Goal: Check status: Check status

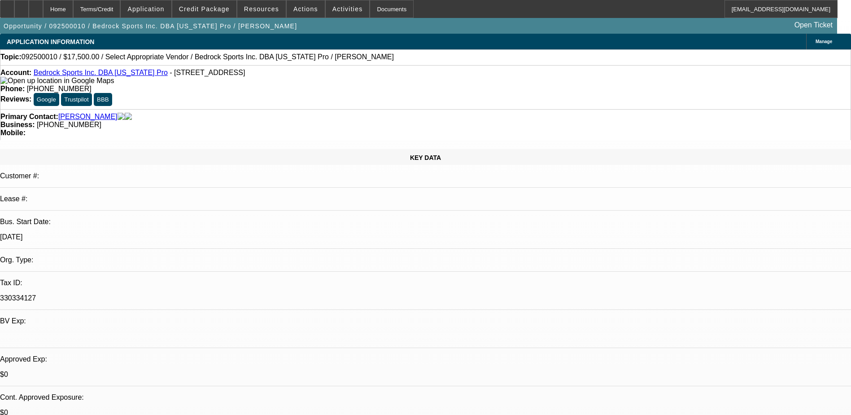
select select "0"
select select "2"
select select "0.1"
select select "4"
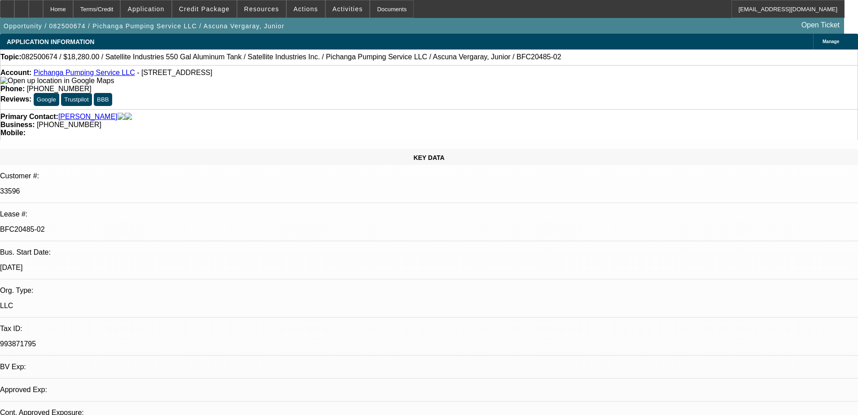
select select "0"
select select "2"
select select "0.1"
select select "4"
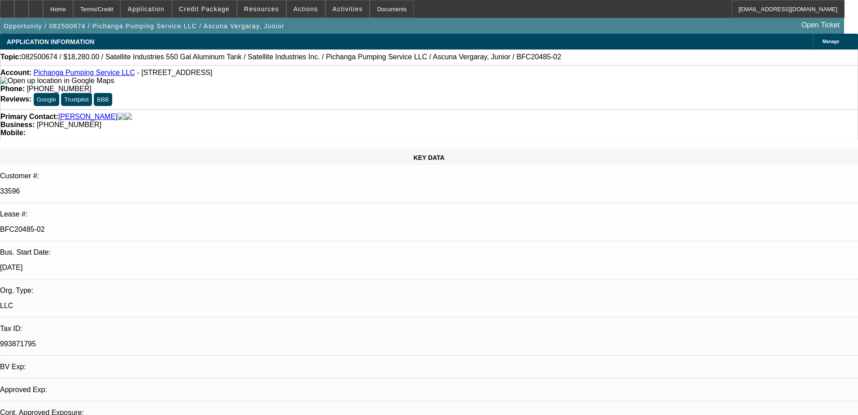
select select "0"
select select "2"
select select "0.1"
select select "4"
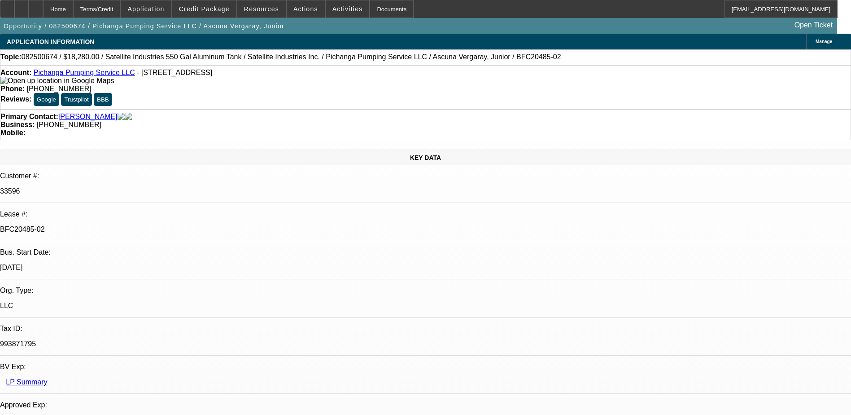
scroll to position [90, 0]
